Goal: Navigation & Orientation: Find specific page/section

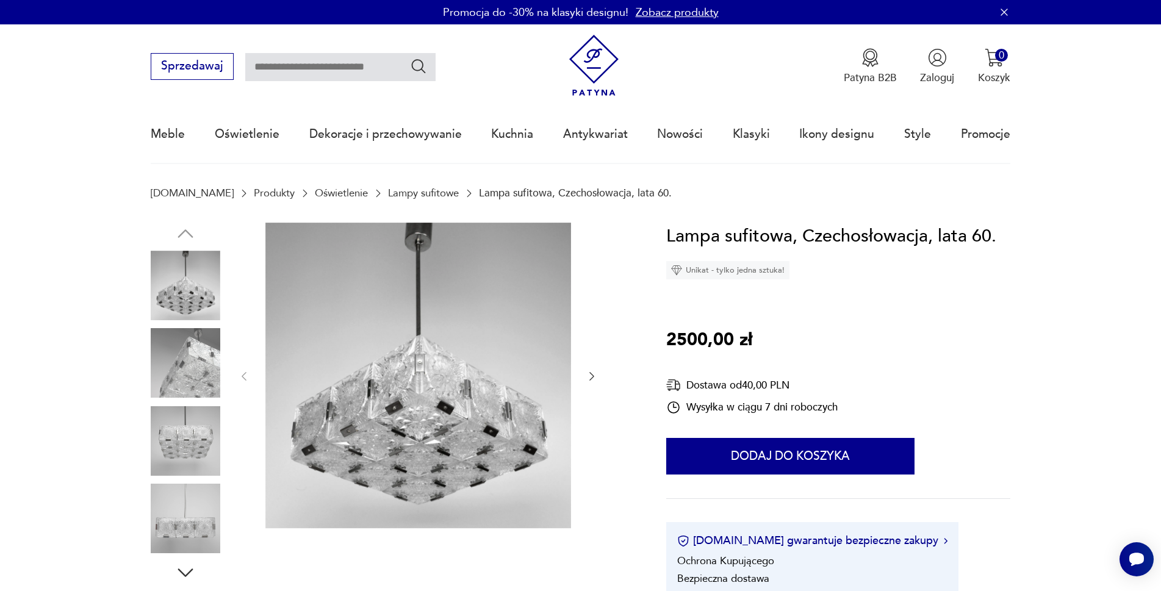
click at [195, 440] on img at bounding box center [186, 441] width 70 height 70
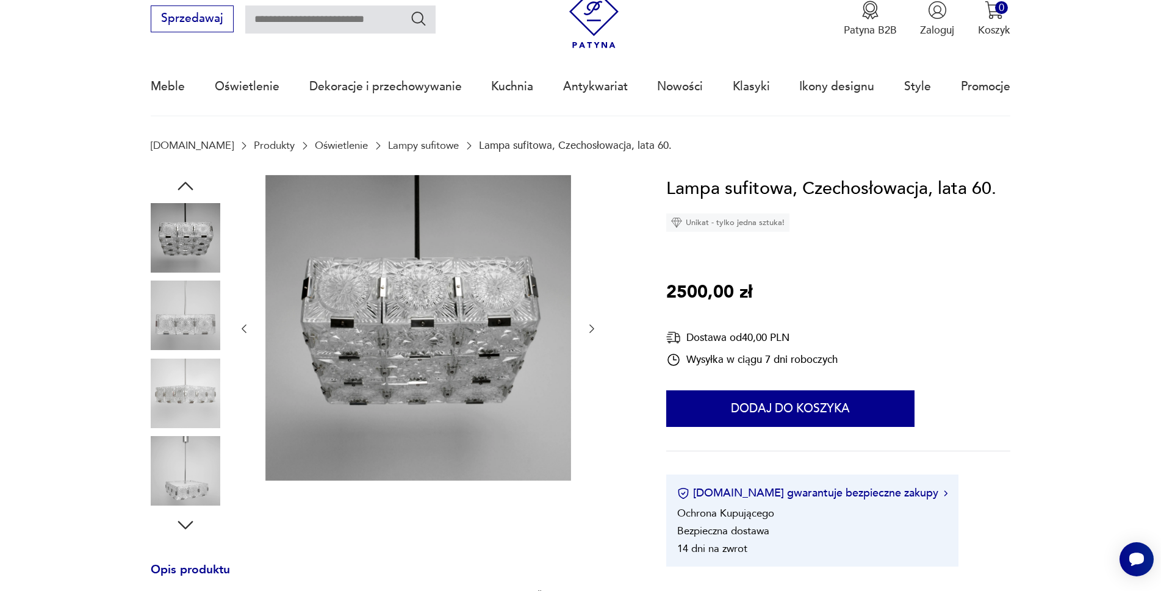
scroll to position [122, 0]
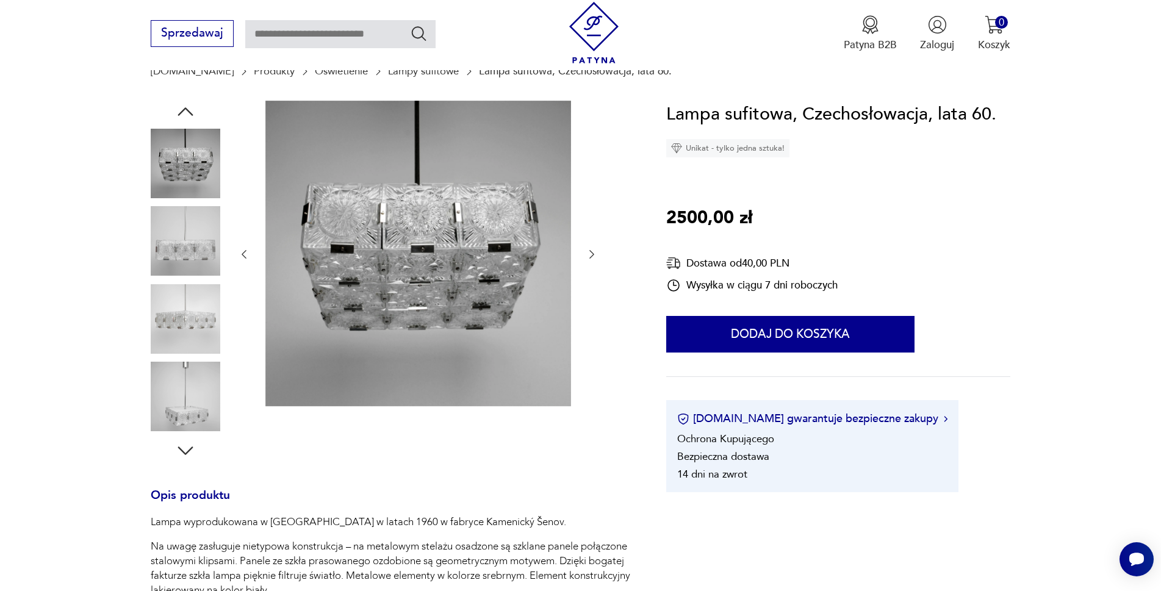
click at [193, 412] on img at bounding box center [186, 397] width 70 height 70
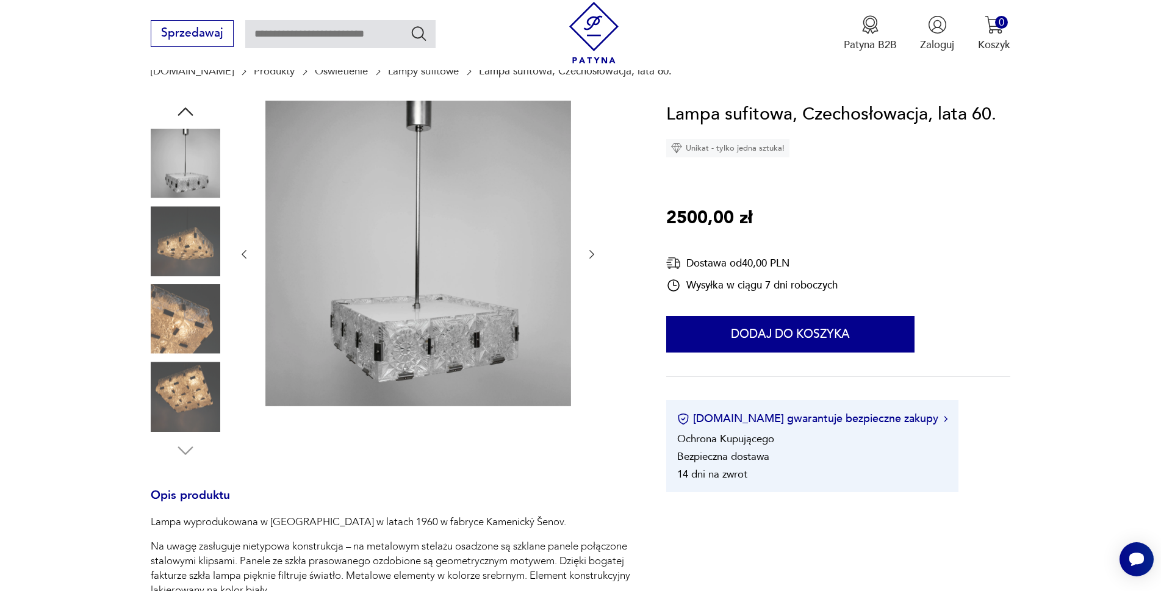
click at [192, 328] on img at bounding box center [186, 319] width 70 height 70
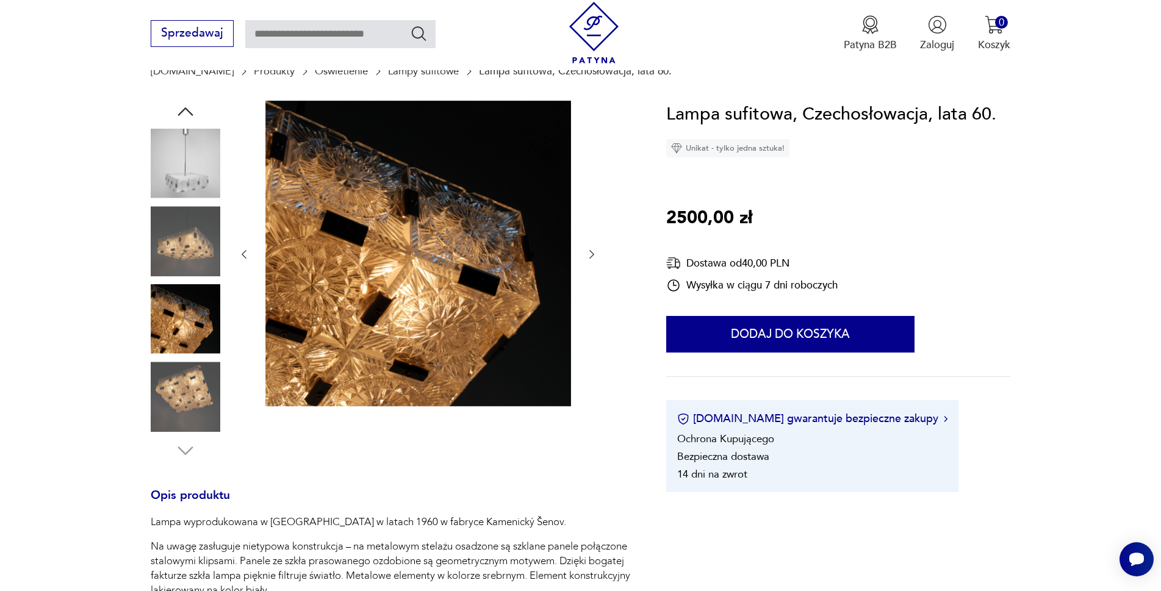
click at [199, 400] on img at bounding box center [186, 397] width 70 height 70
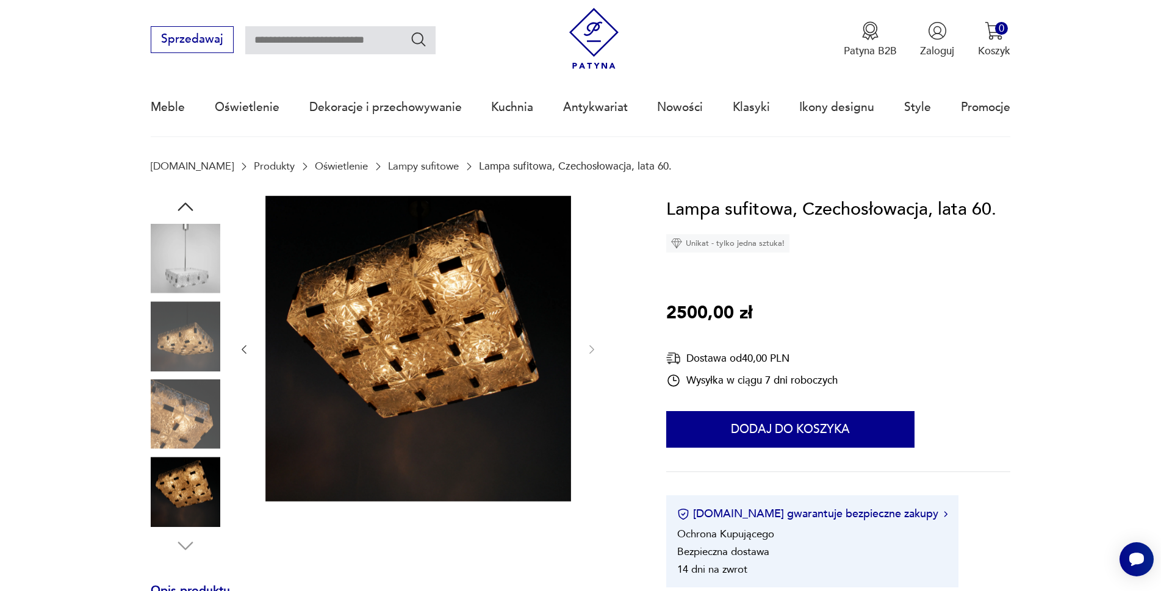
scroll to position [0, 0]
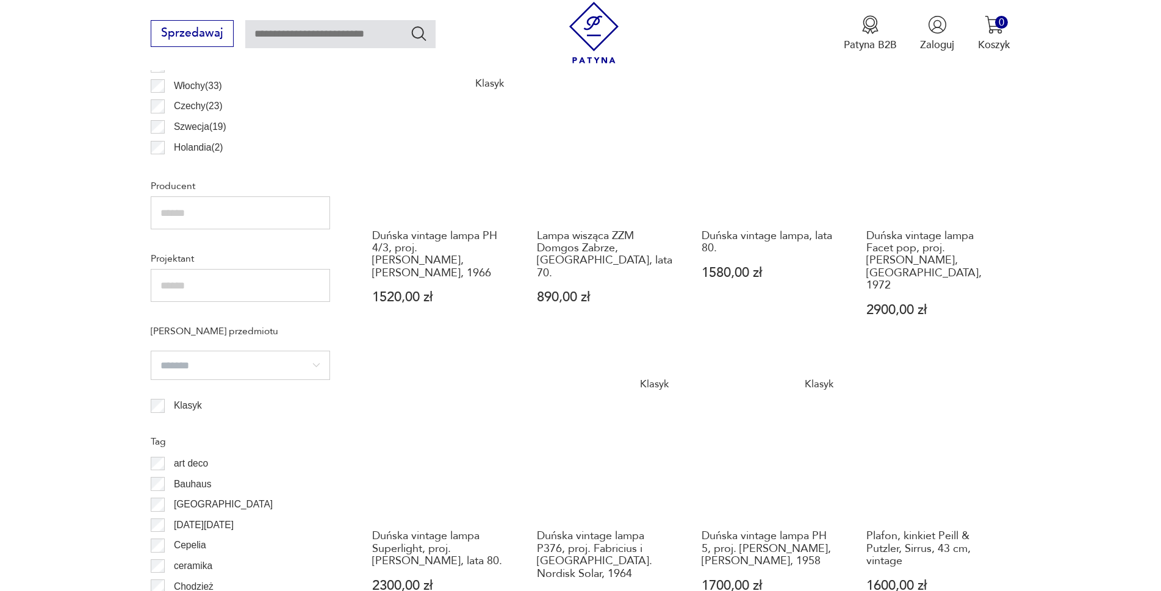
scroll to position [833, 0]
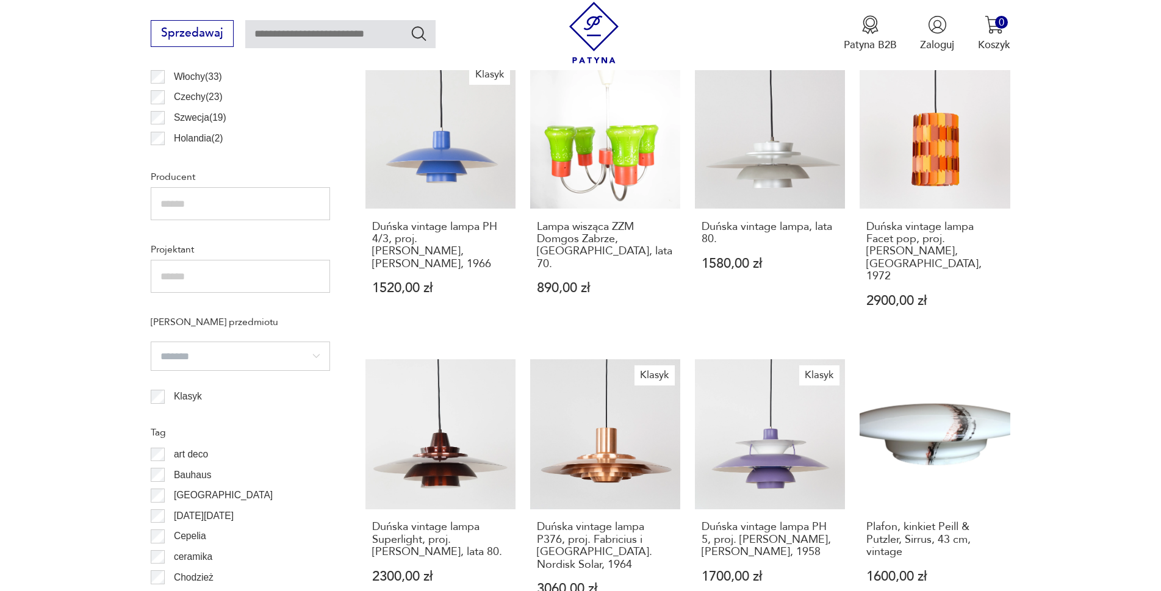
click at [1051, 303] on section "Filtruj produkty Cena MIN MAX OK Promocja Datowanie OK Kraj pochodzenia Dania (…" at bounding box center [580, 411] width 1161 height 1397
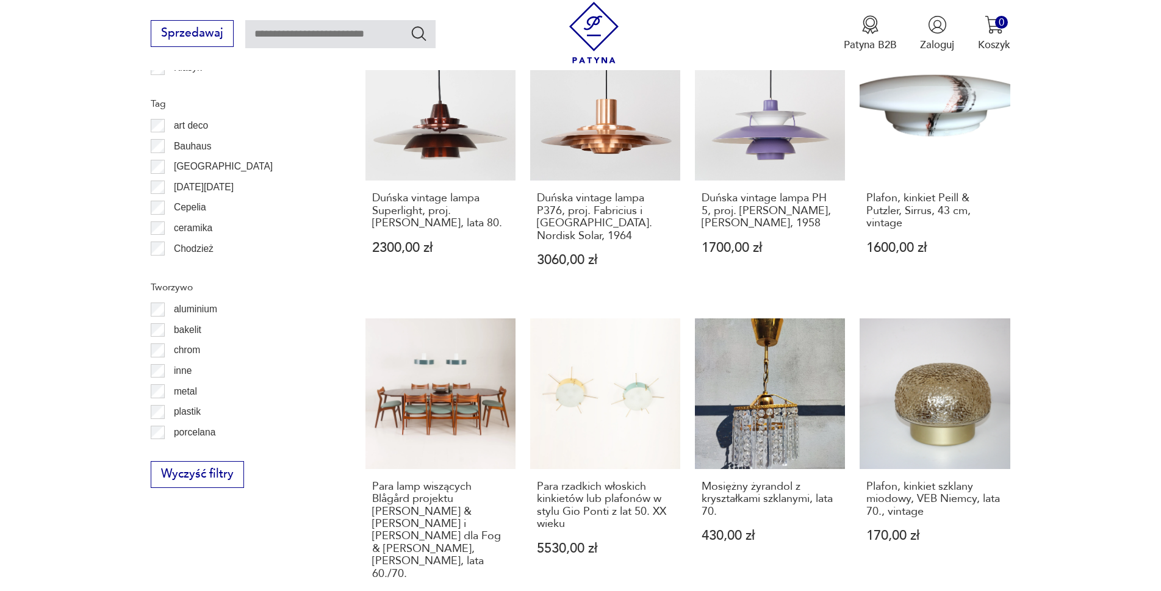
scroll to position [1260, 0]
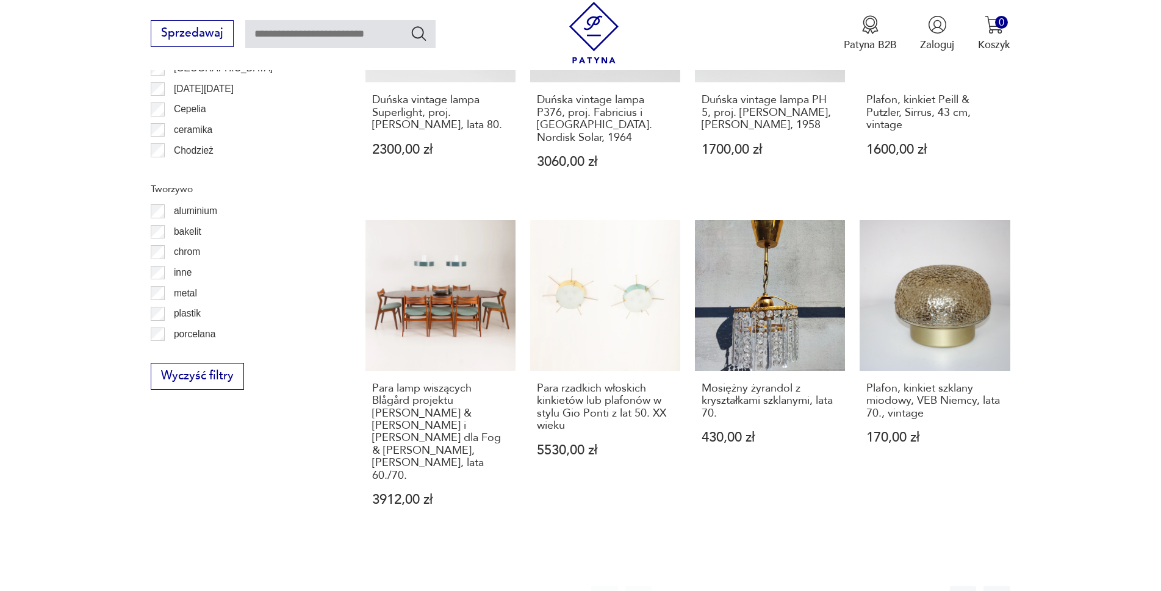
click at [708, 586] on button "2" at bounding box center [706, 599] width 26 height 26
